Goal: Information Seeking & Learning: Learn about a topic

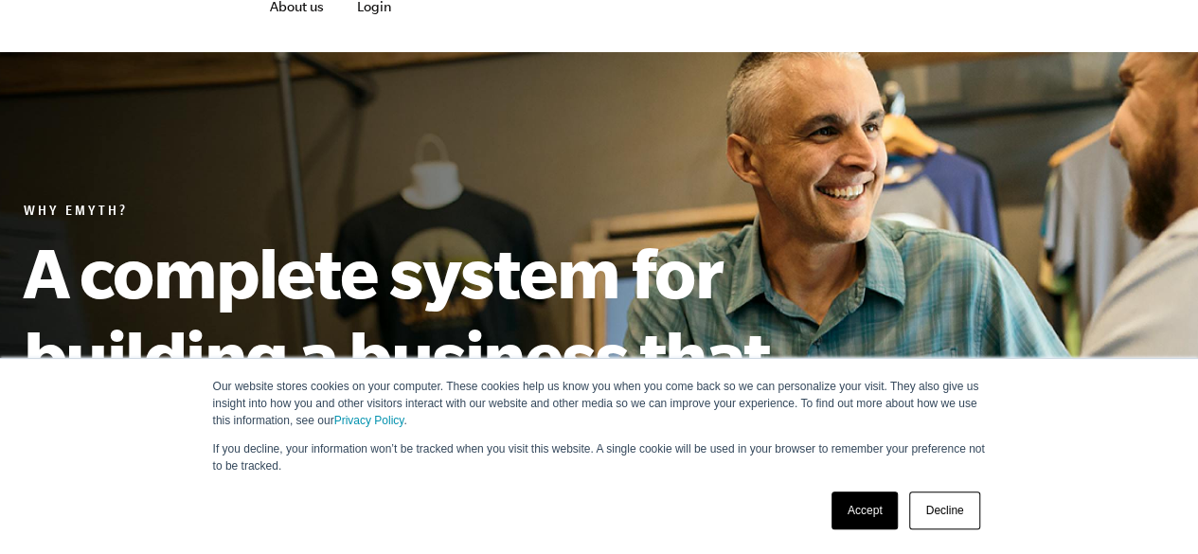
scroll to position [131, 0]
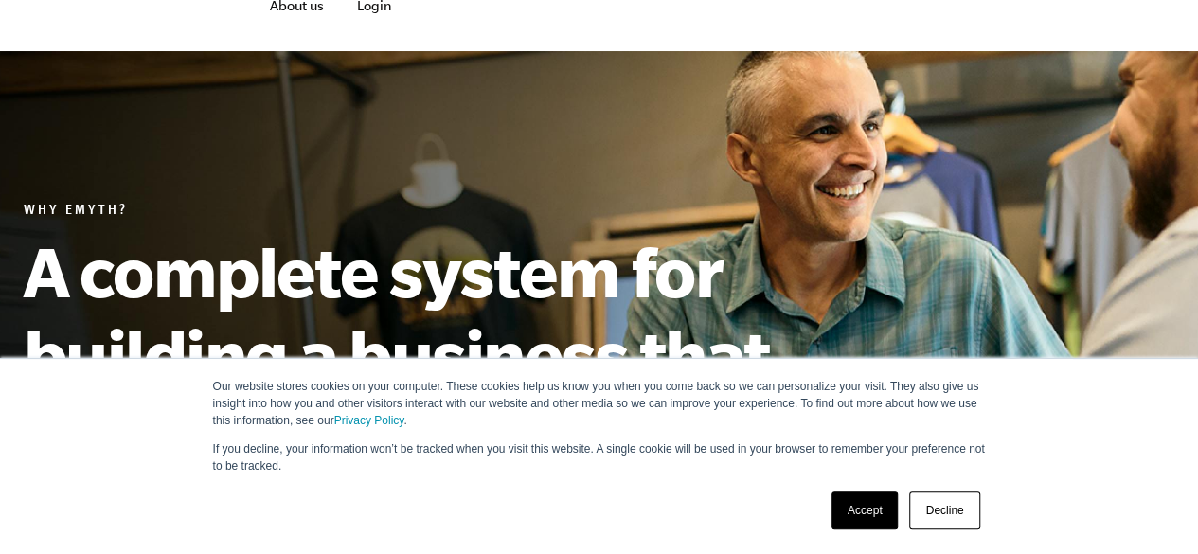
click at [944, 508] on link "Decline" at bounding box center [944, 511] width 70 height 38
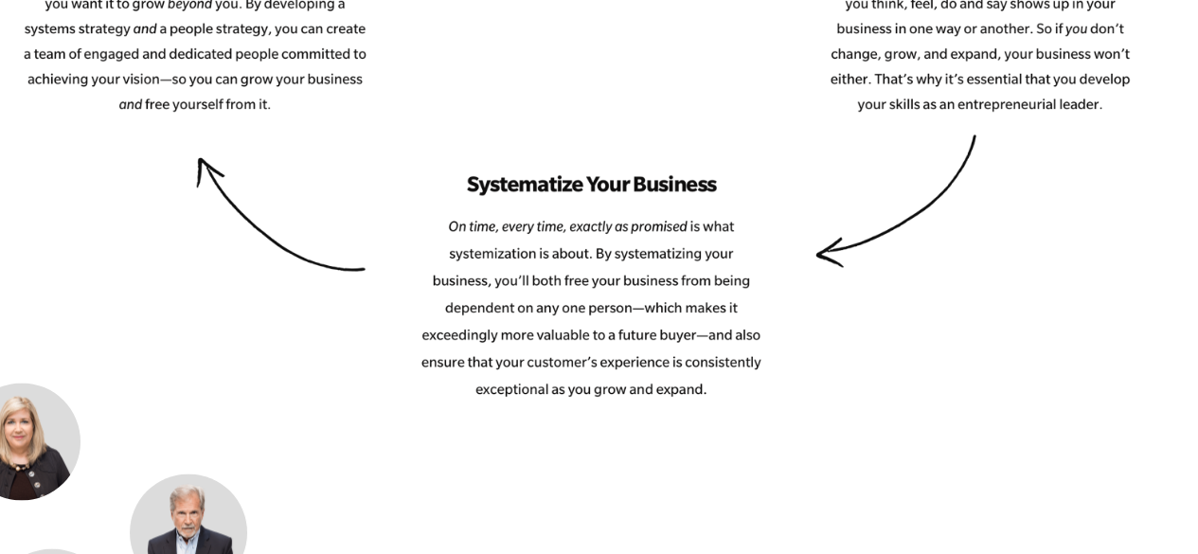
scroll to position [3131, 0]
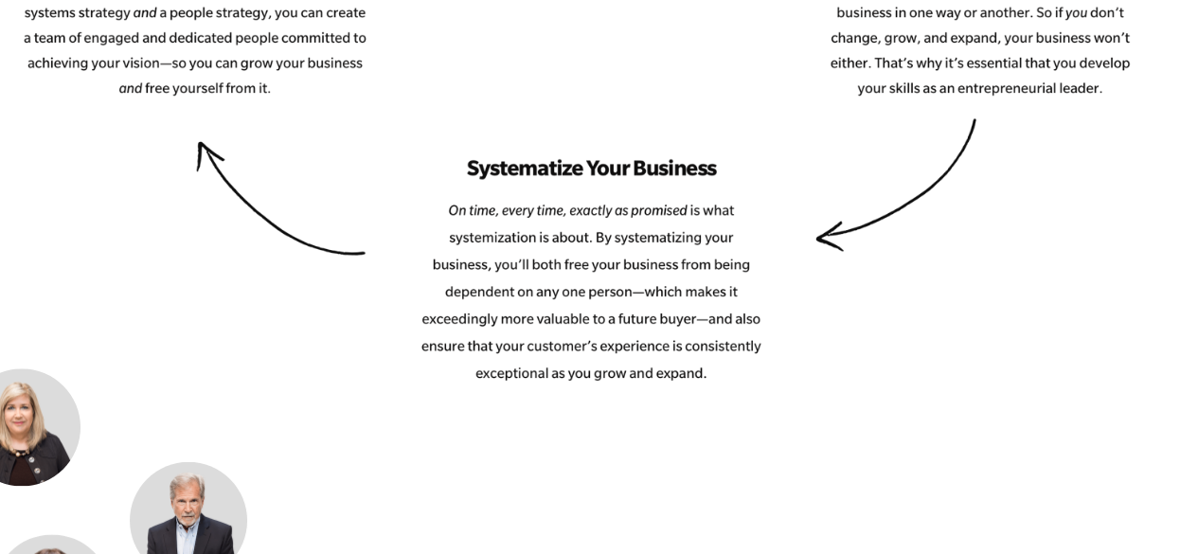
click at [527, 397] on div "Behind the EMyth What is The EMyth? People believe businesses are started by En…" at bounding box center [599, 99] width 1197 height 4518
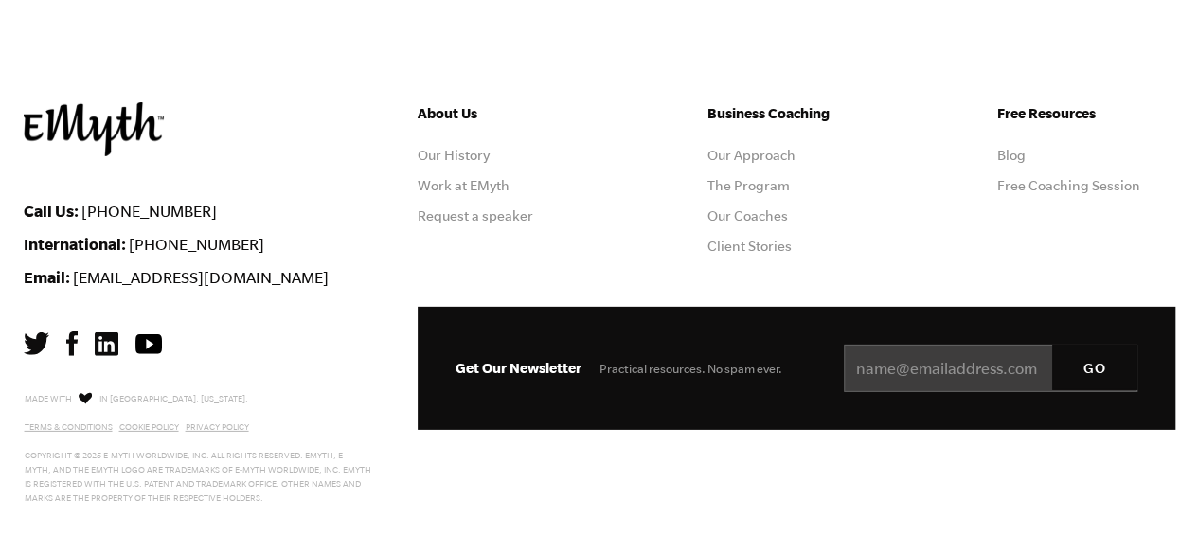
scroll to position [6343, 0]
click at [758, 215] on link "Our Coaches" at bounding box center [748, 215] width 81 height 15
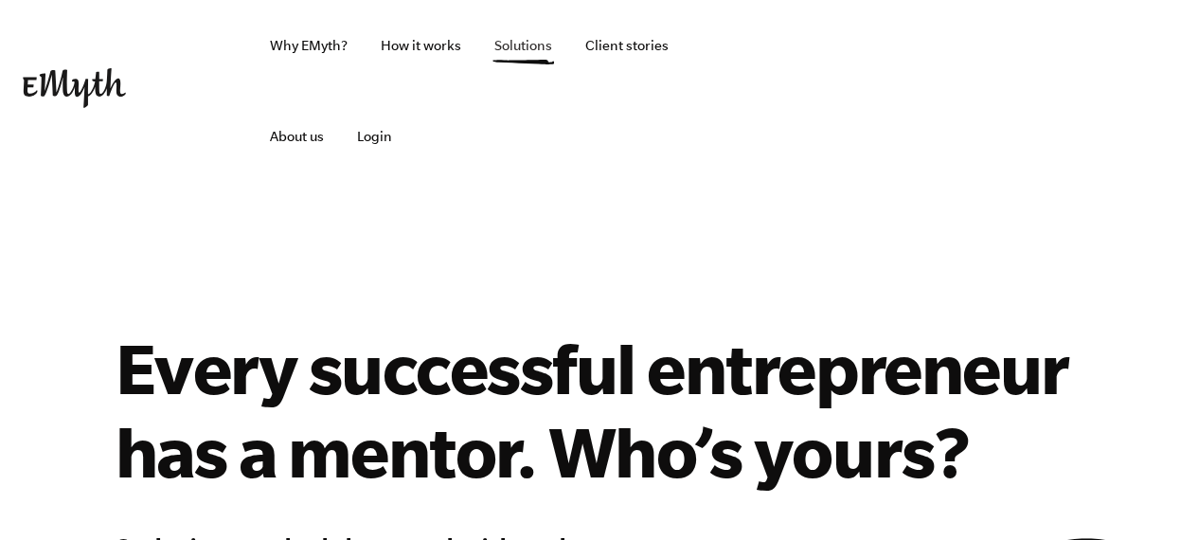
click at [538, 49] on link "Solutions" at bounding box center [523, 45] width 88 height 91
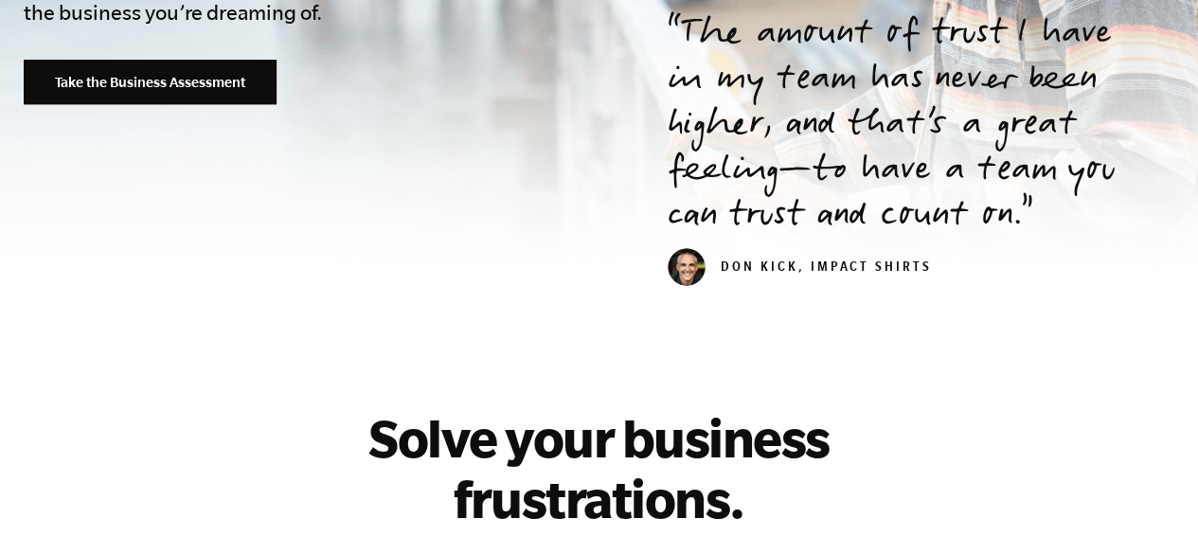
scroll to position [745, 0]
